Goal: Transaction & Acquisition: Obtain resource

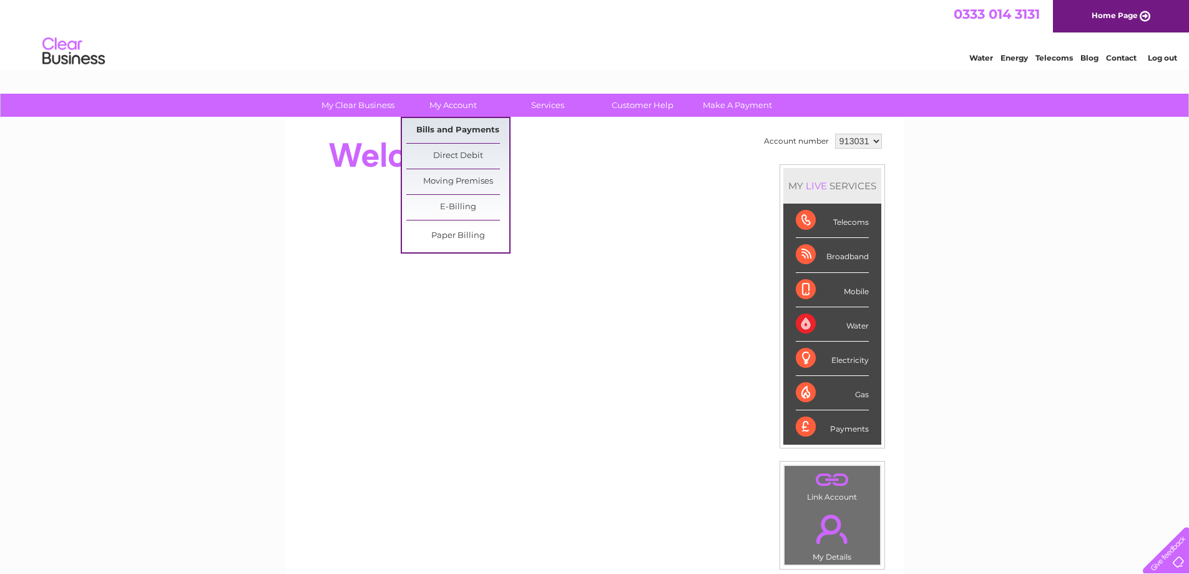
click at [452, 129] on link "Bills and Payments" at bounding box center [457, 130] width 103 height 25
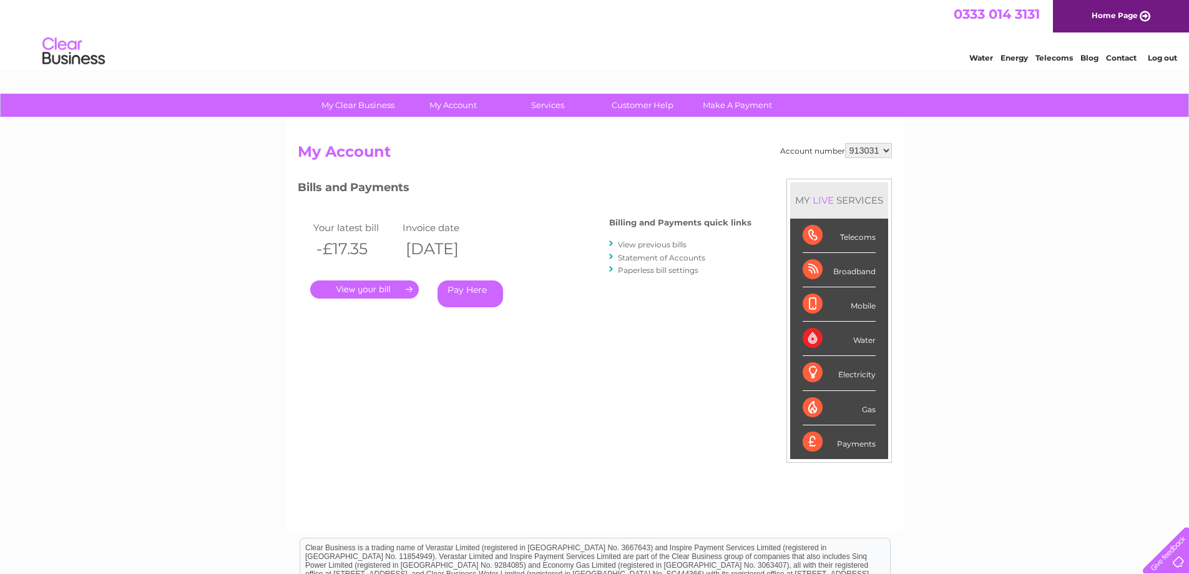
click at [880, 151] on select "913031 913032" at bounding box center [868, 150] width 47 height 15
select select "913032"
click at [845, 143] on select "913031 913032" at bounding box center [868, 150] width 47 height 15
click at [391, 289] on link "." at bounding box center [364, 289] width 109 height 18
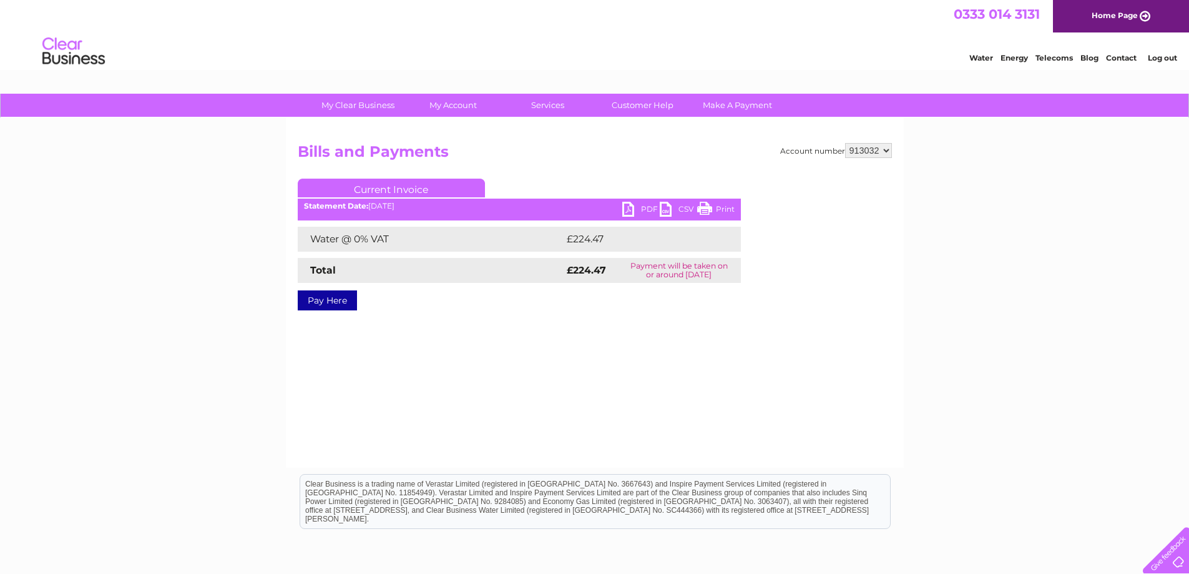
click at [629, 210] on link "PDF" at bounding box center [640, 211] width 37 height 18
